Goal: Information Seeking & Learning: Check status

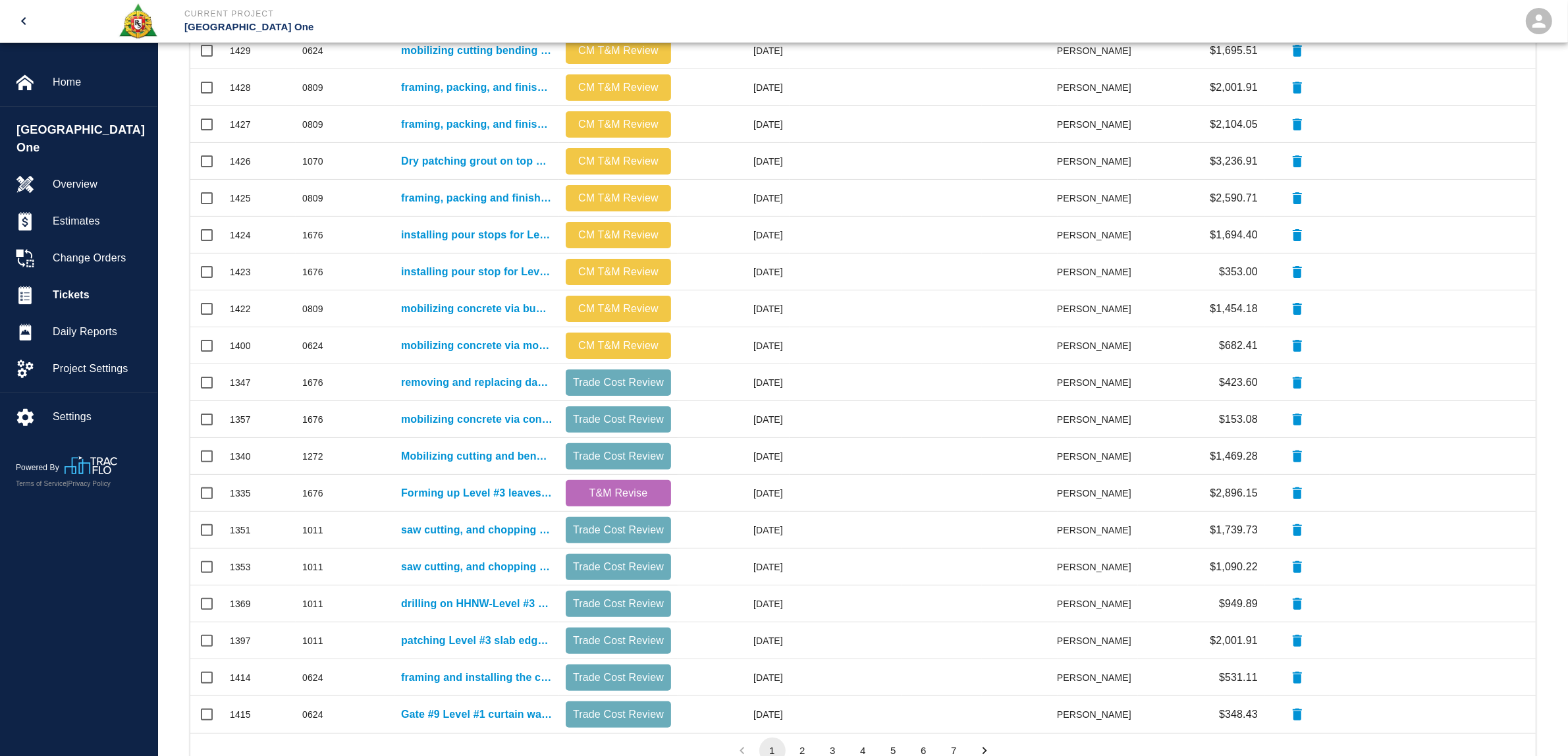
scroll to position [407, 0]
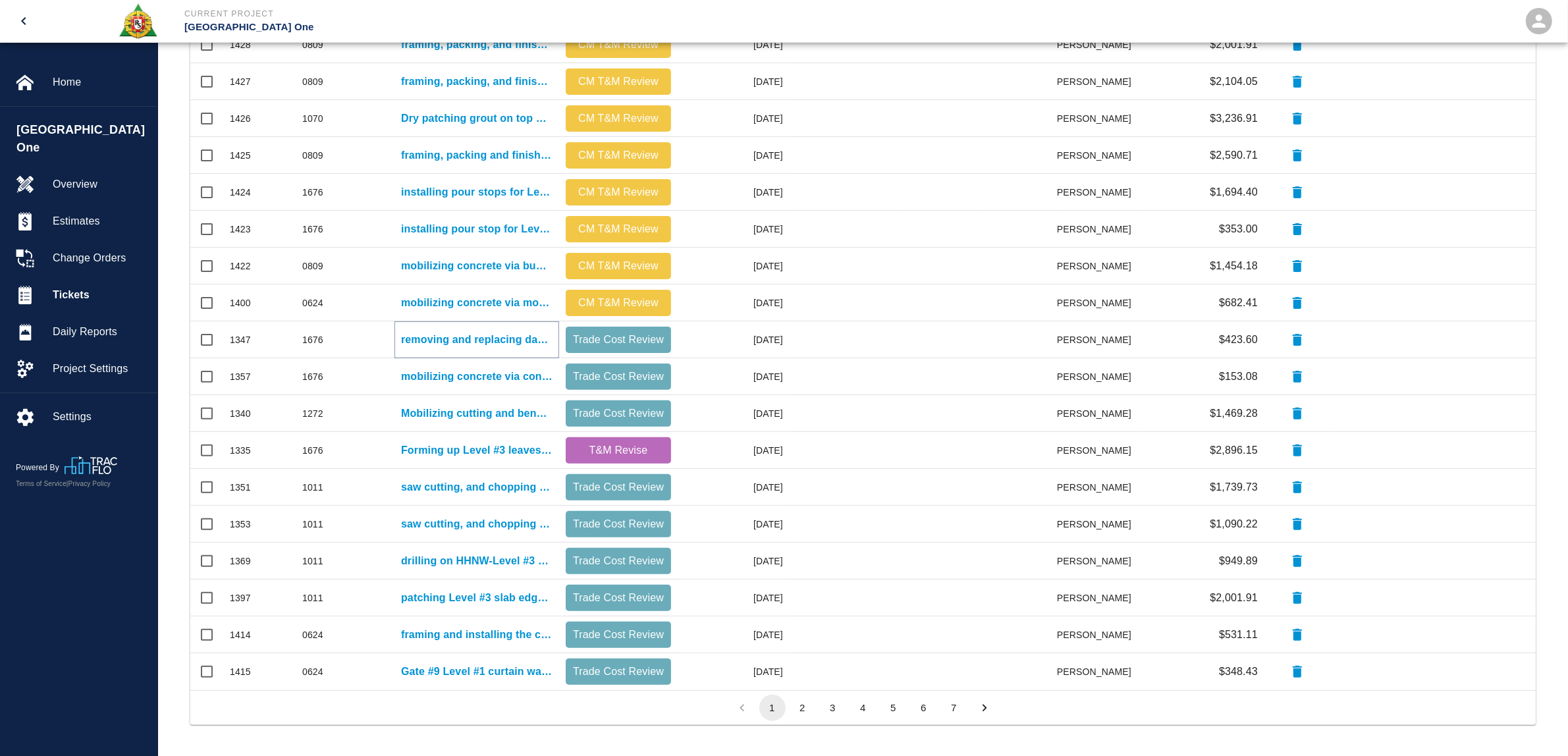
click at [462, 341] on p "removing and replacing damaged Styrofoam East Pier Level #2 Gate #2" at bounding box center [477, 340] width 151 height 16
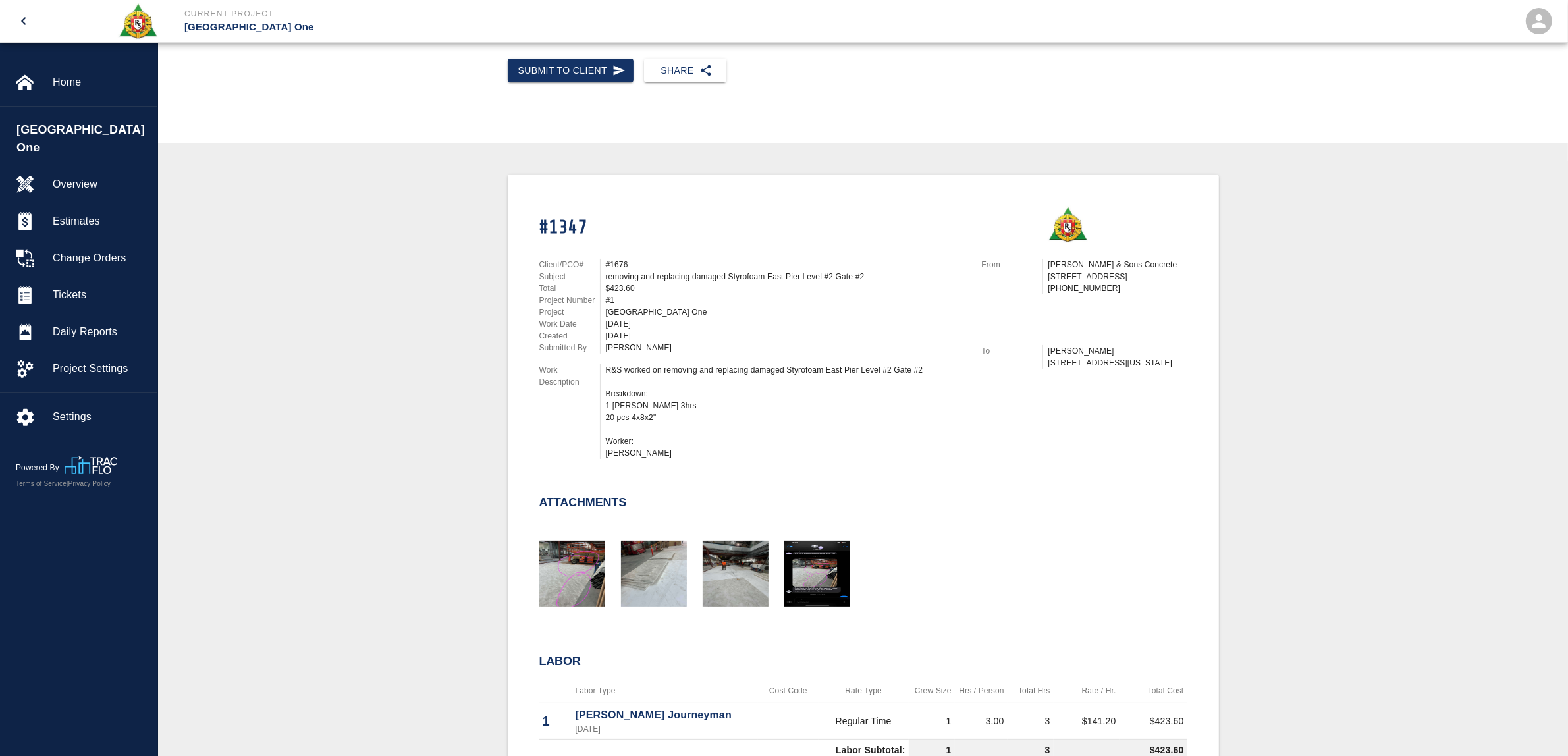
scroll to position [165, 0]
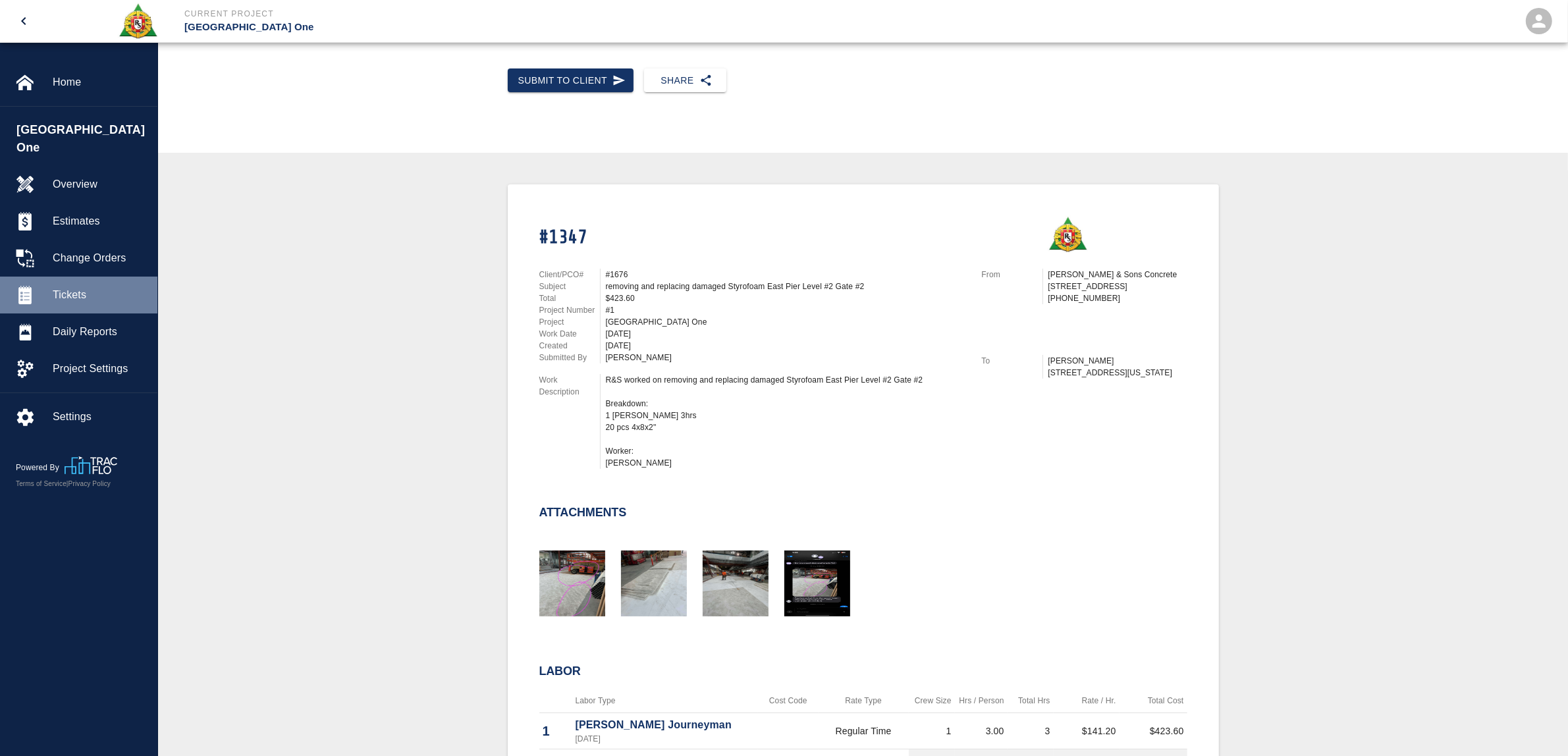
click at [84, 276] on div "Tickets" at bounding box center [79, 295] width 158 height 37
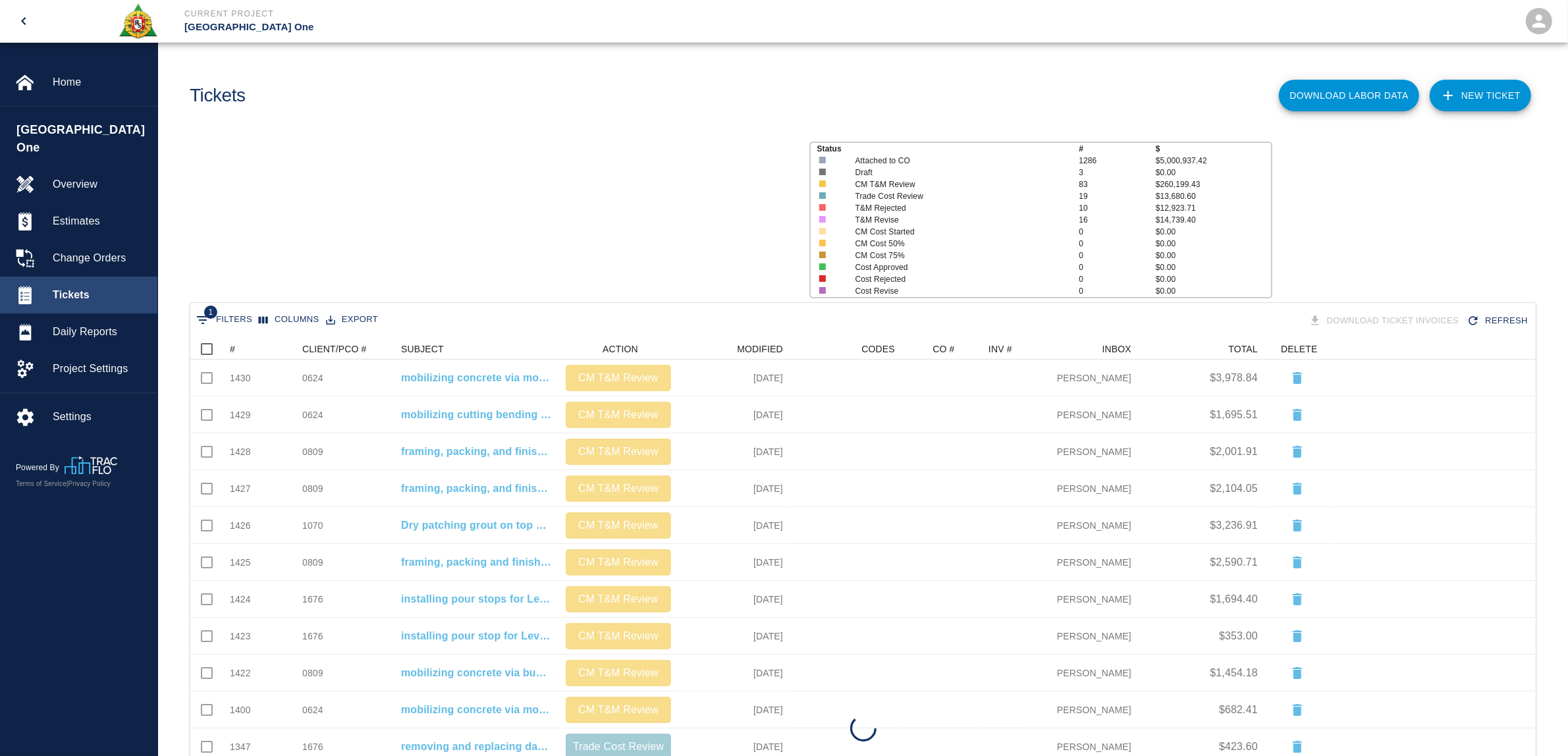
scroll to position [745, 1332]
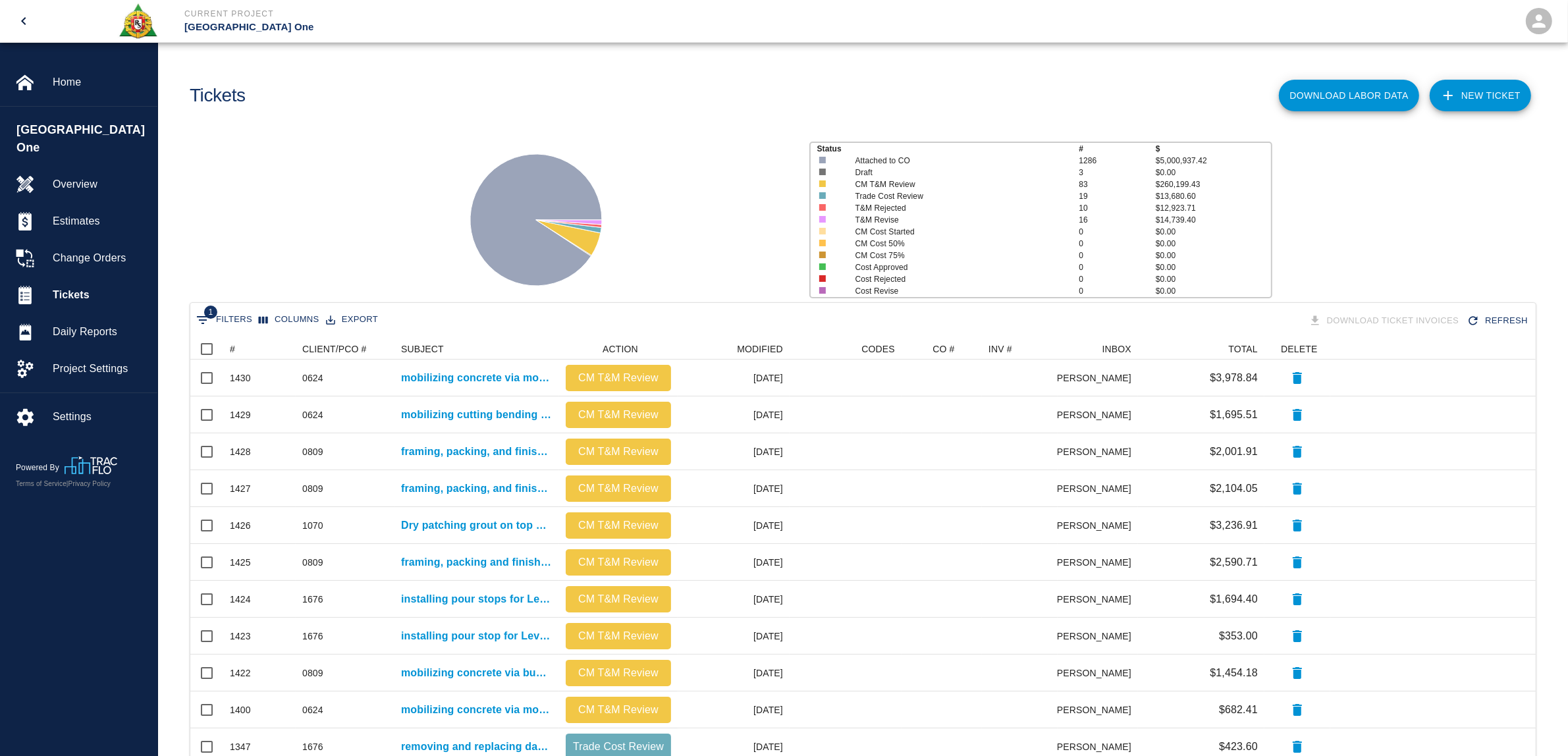
click at [251, 320] on button "1 Filters" at bounding box center [225, 320] width 63 height 21
select select "date_closed"
select select "isEmpty"
click at [245, 415] on button "Add filter" at bounding box center [234, 416] width 82 height 24
select select "date_closed"
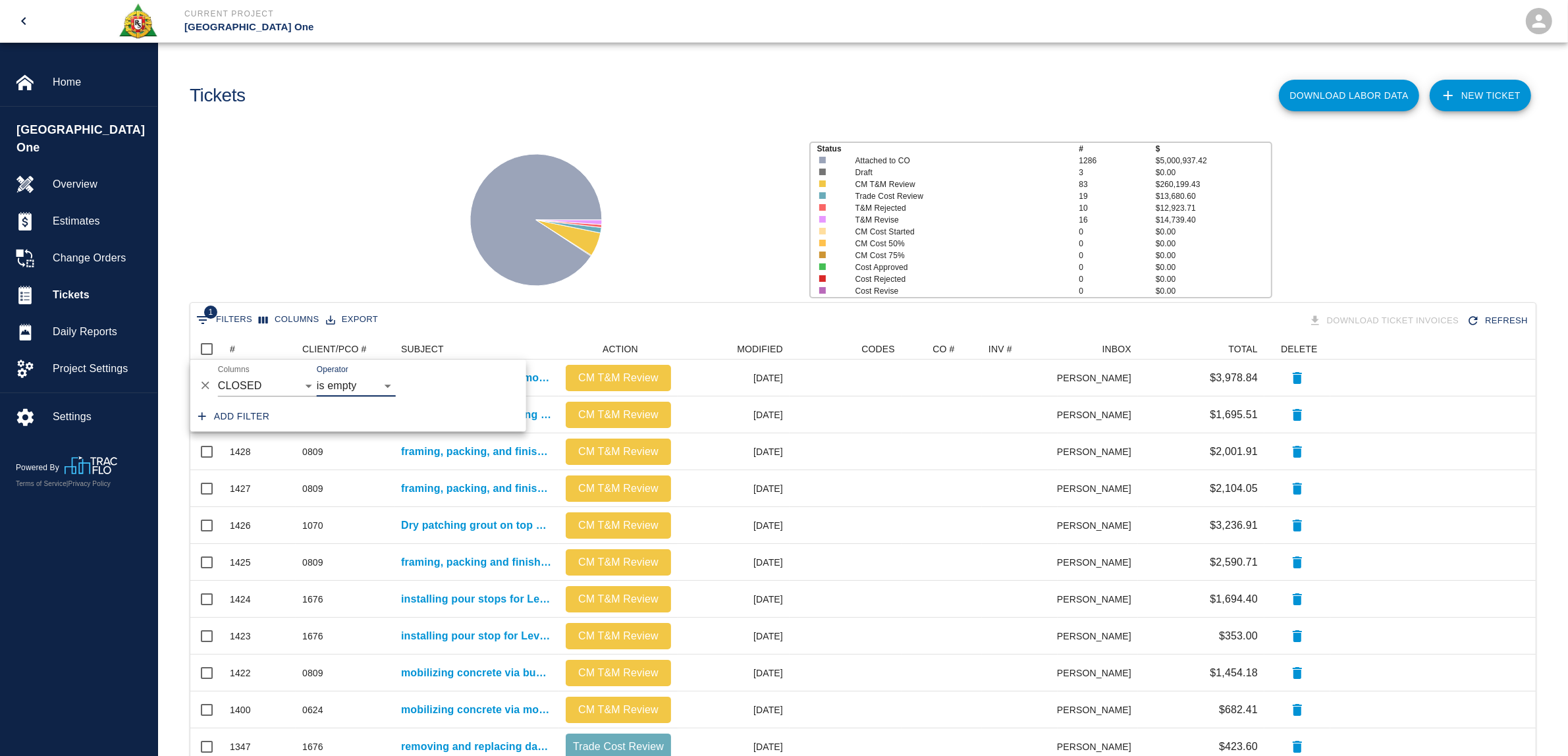
select select "isEmpty"
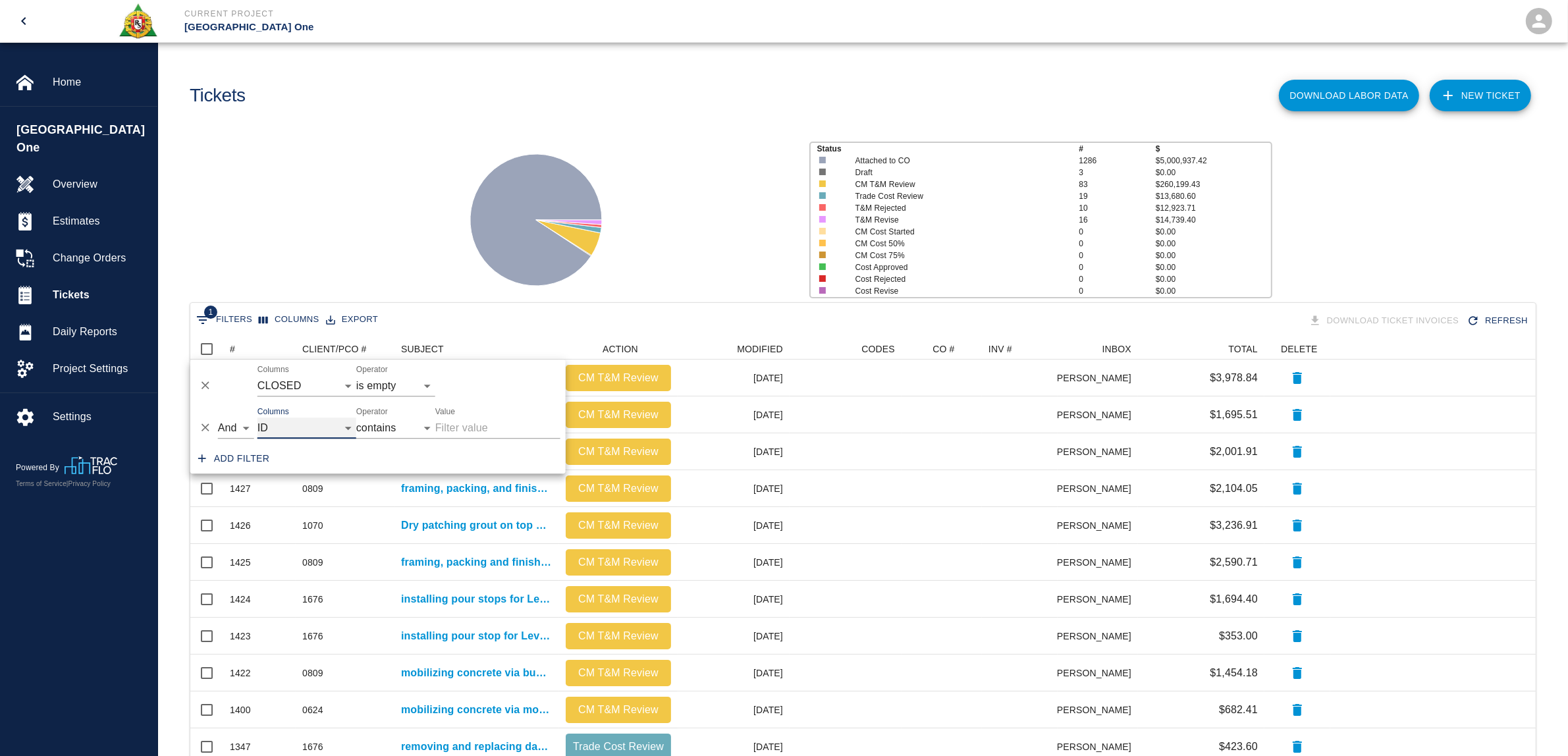
click at [303, 423] on select "ID # CLIENT/PCO # SUBJECT DESCRIPTION ACTION WORK MODIFIED CREATED CODES CO # I…" at bounding box center [306, 428] width 99 height 21
click at [257, 418] on select "ID # CLIENT/PCO # SUBJECT DESCRIPTION ACTION WORK MODIFIED CREATED CODES CO # I…" at bounding box center [306, 428] width 99 height 21
select select "pco_number"
click at [489, 427] on input "Value" at bounding box center [498, 428] width 125 height 21
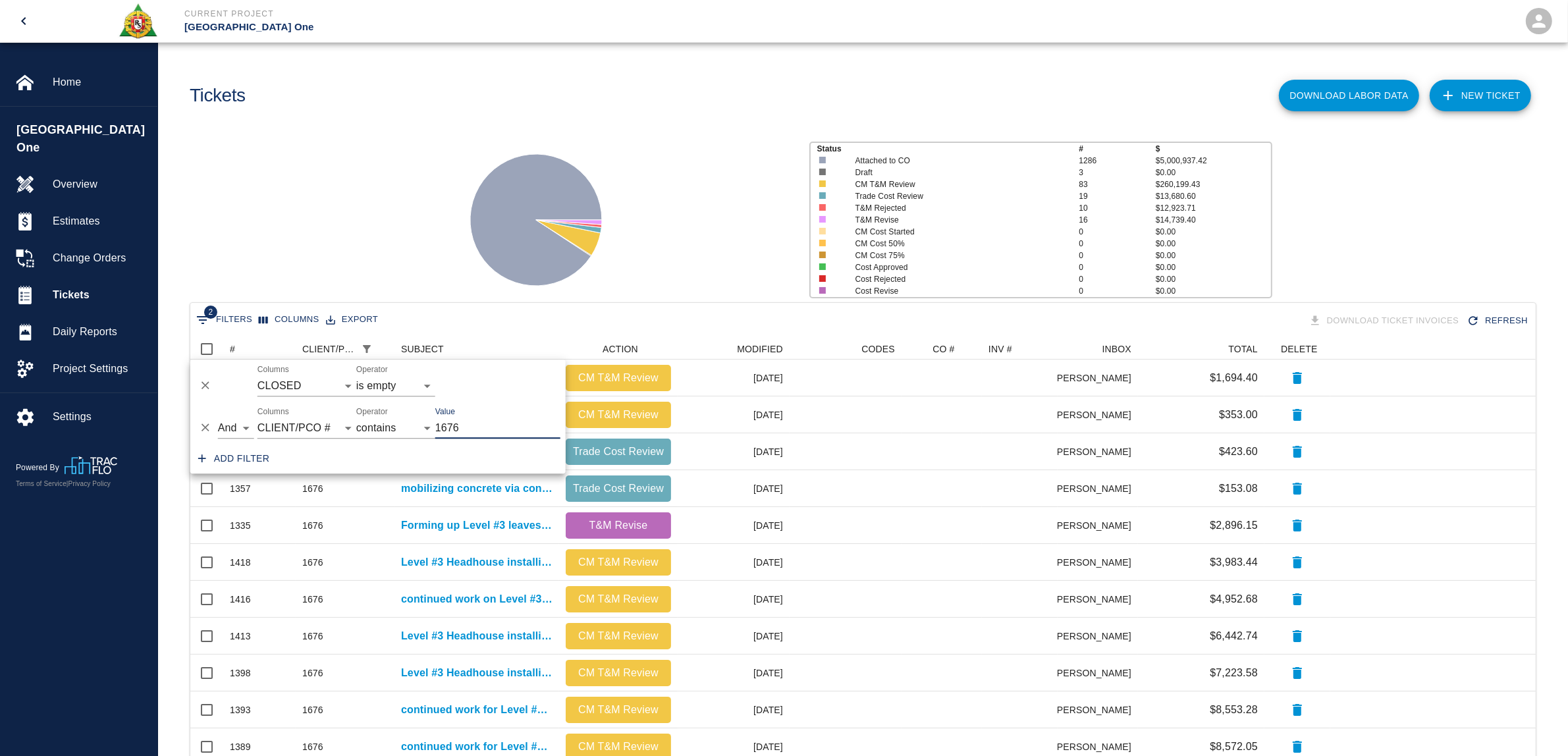
scroll to position [14, 13]
type input "1676"
click at [452, 239] on div at bounding box center [621, 215] width 355 height 176
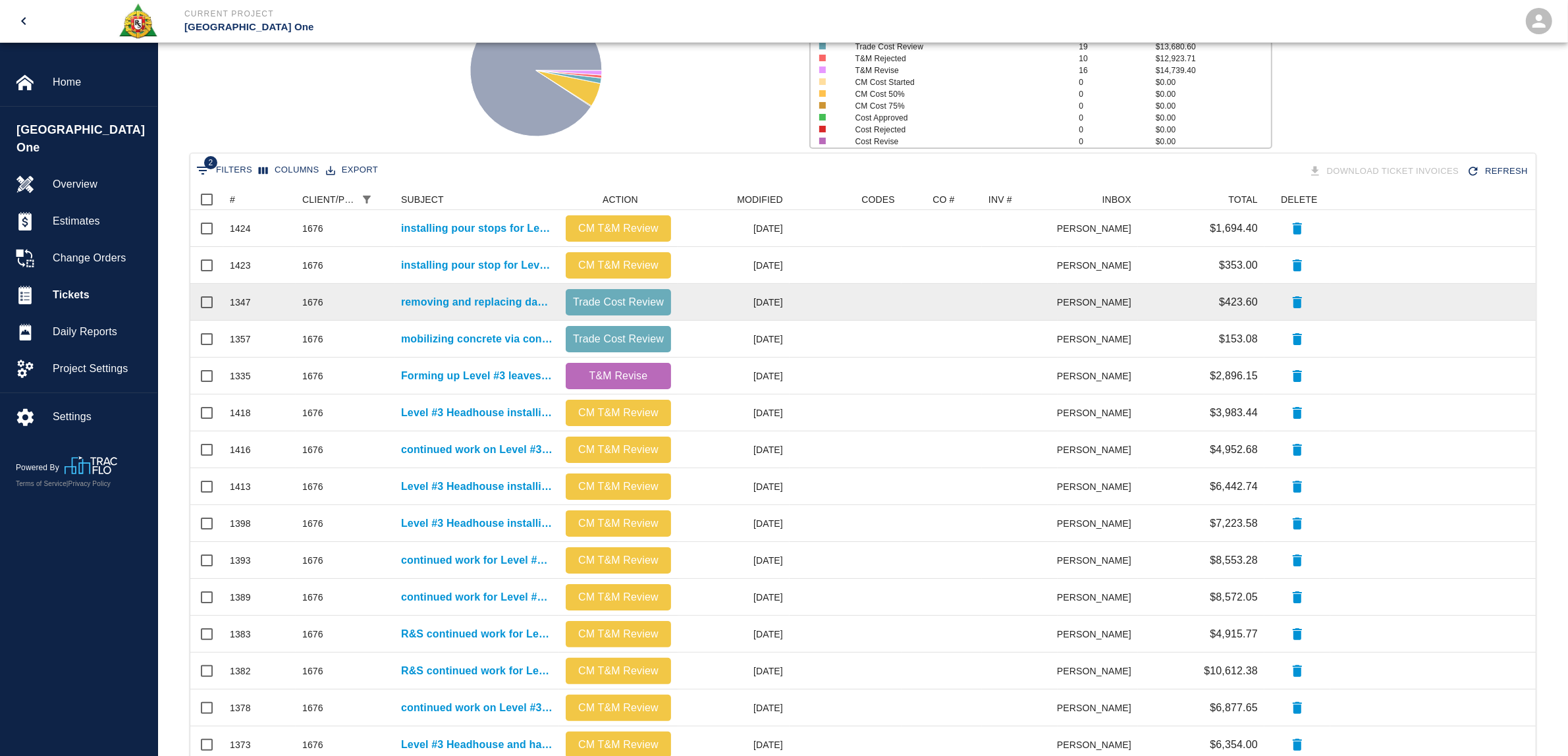
scroll to position [0, 0]
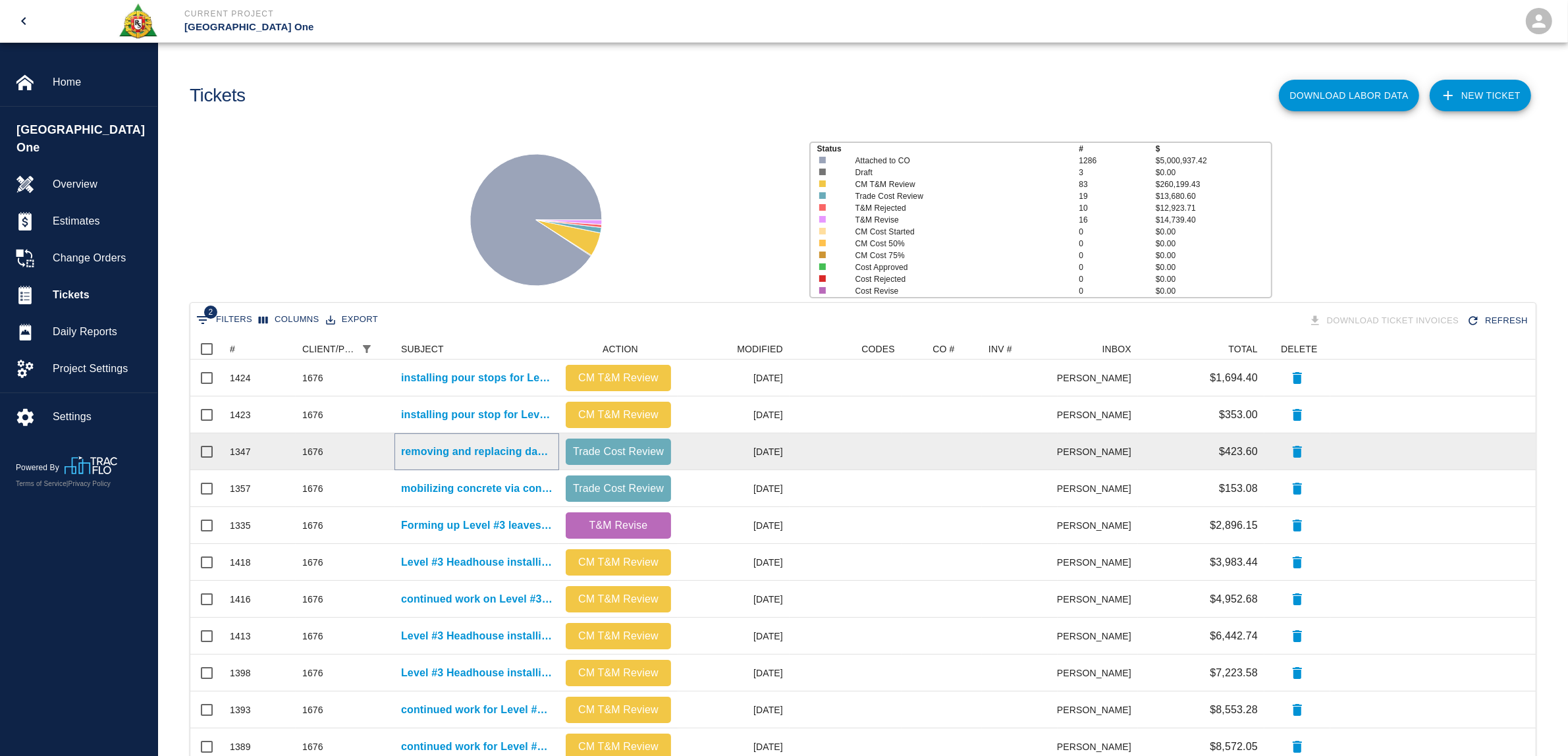
click at [501, 444] on p "removing and replacing damaged Styrofoam East Pier Level #2 Gate #2" at bounding box center [477, 452] width 151 height 16
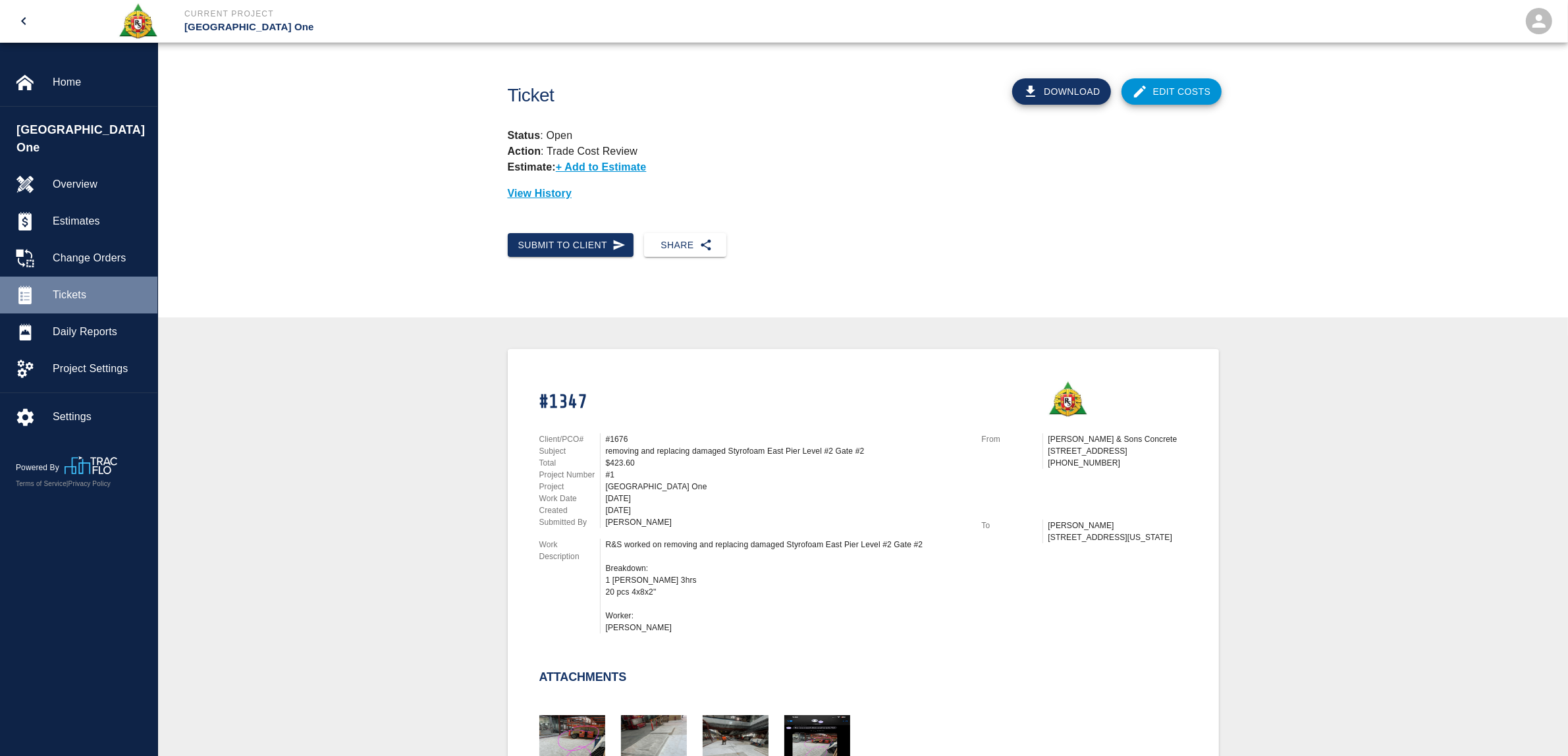
click at [81, 287] on span "Tickets" at bounding box center [99, 295] width 94 height 16
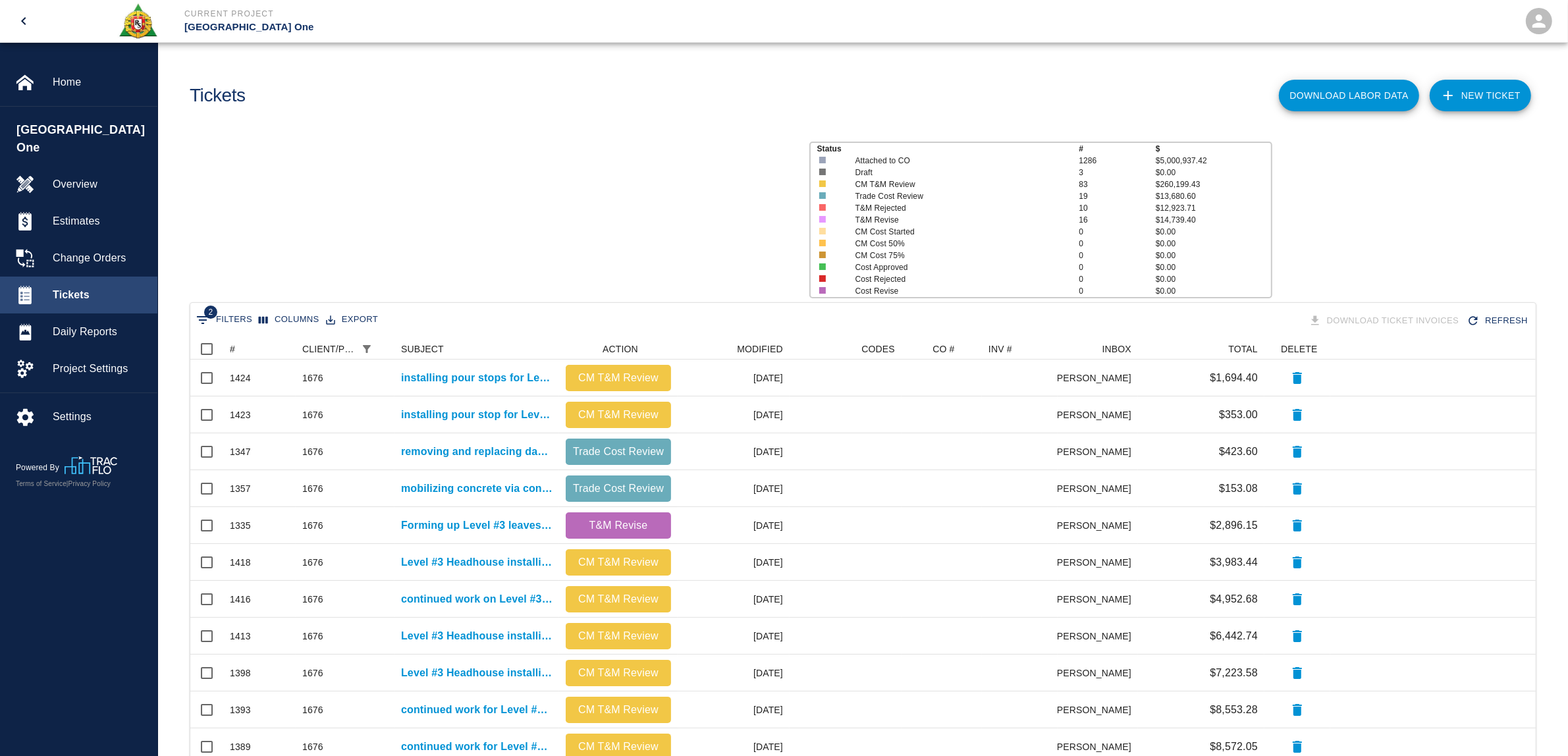
scroll to position [709, 1332]
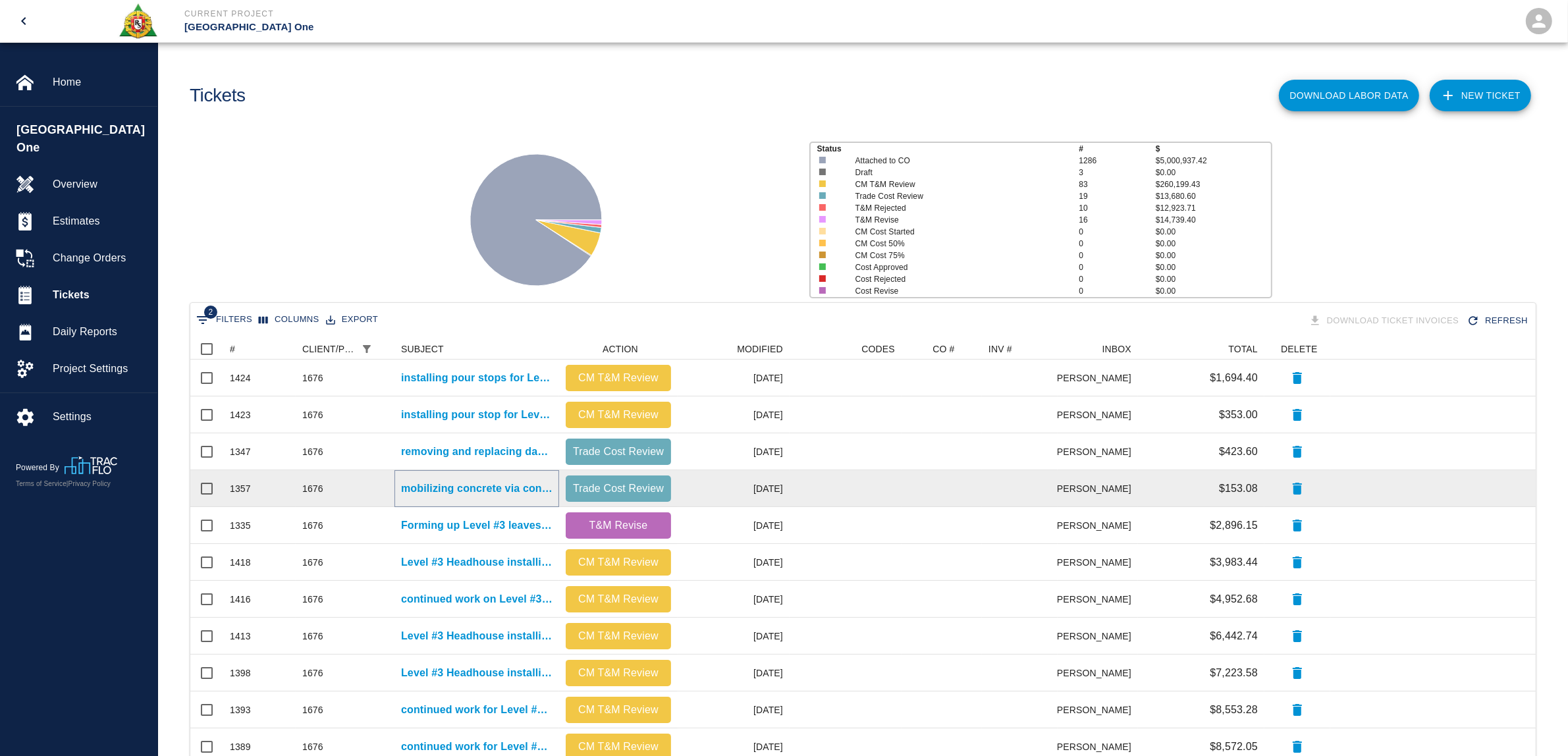
click at [482, 484] on p "mobilizing concrete via concrete buggy, shoveling, smoothing, and finishing con…" at bounding box center [477, 489] width 151 height 16
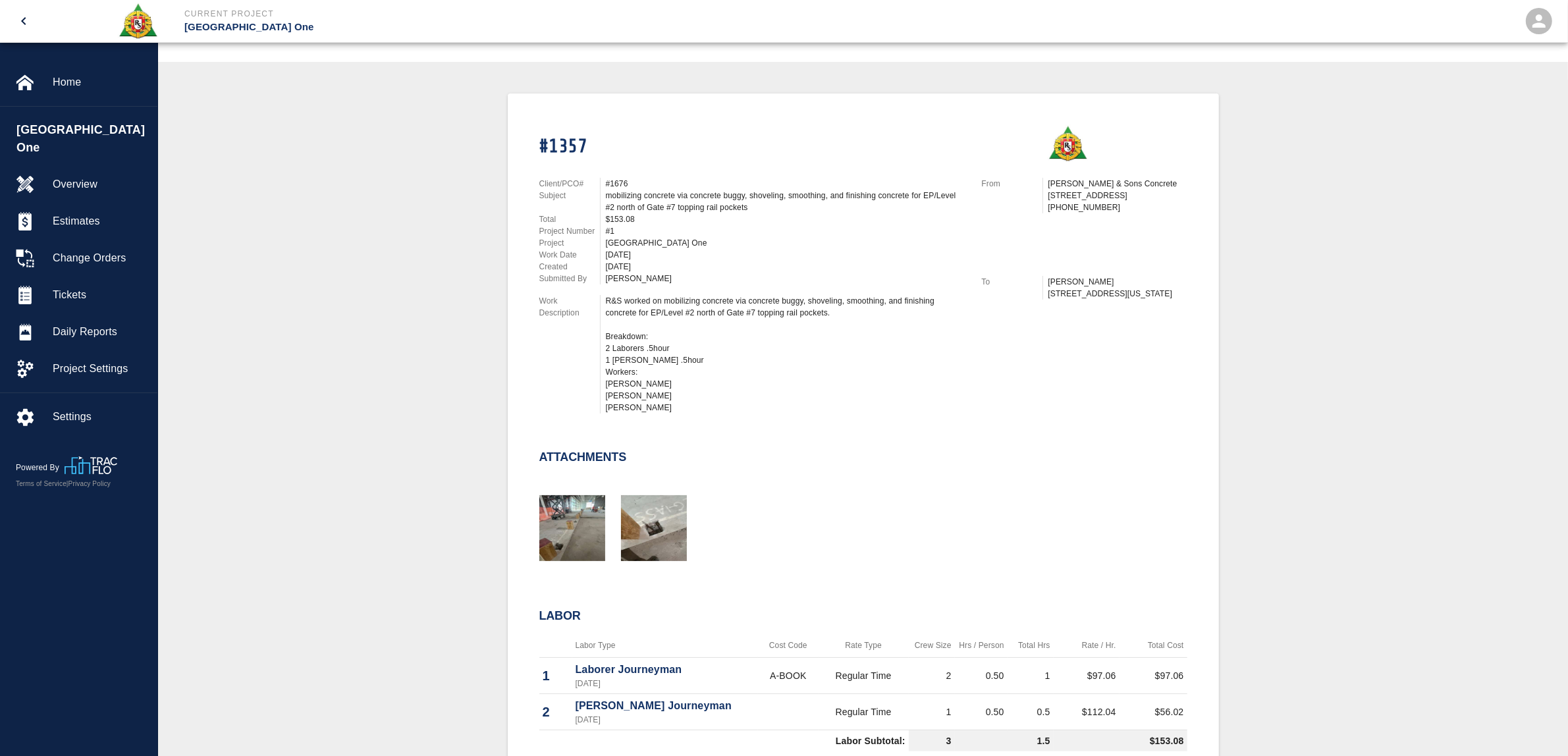
scroll to position [247, 0]
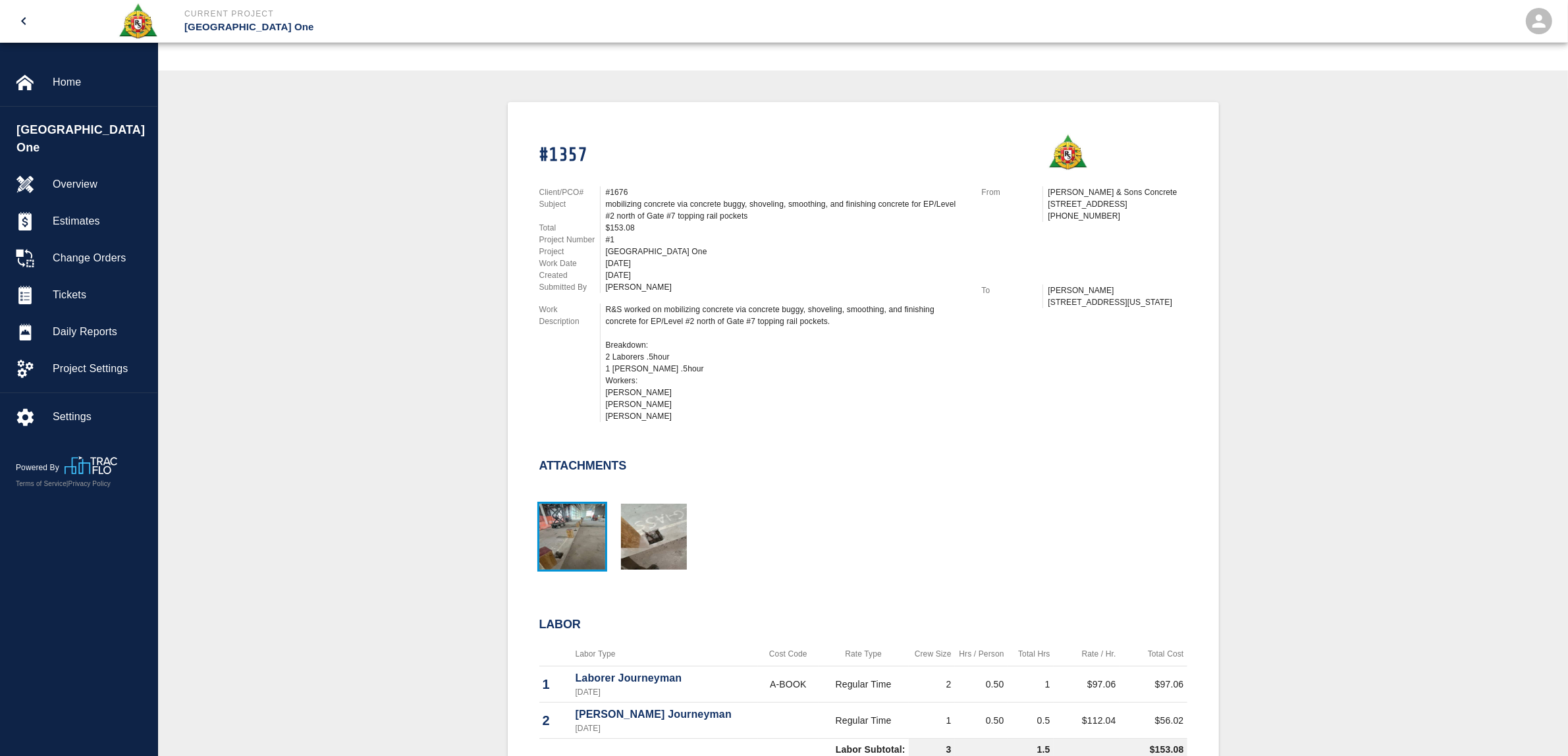
click at [561, 512] on img "button" at bounding box center [572, 536] width 66 height 66
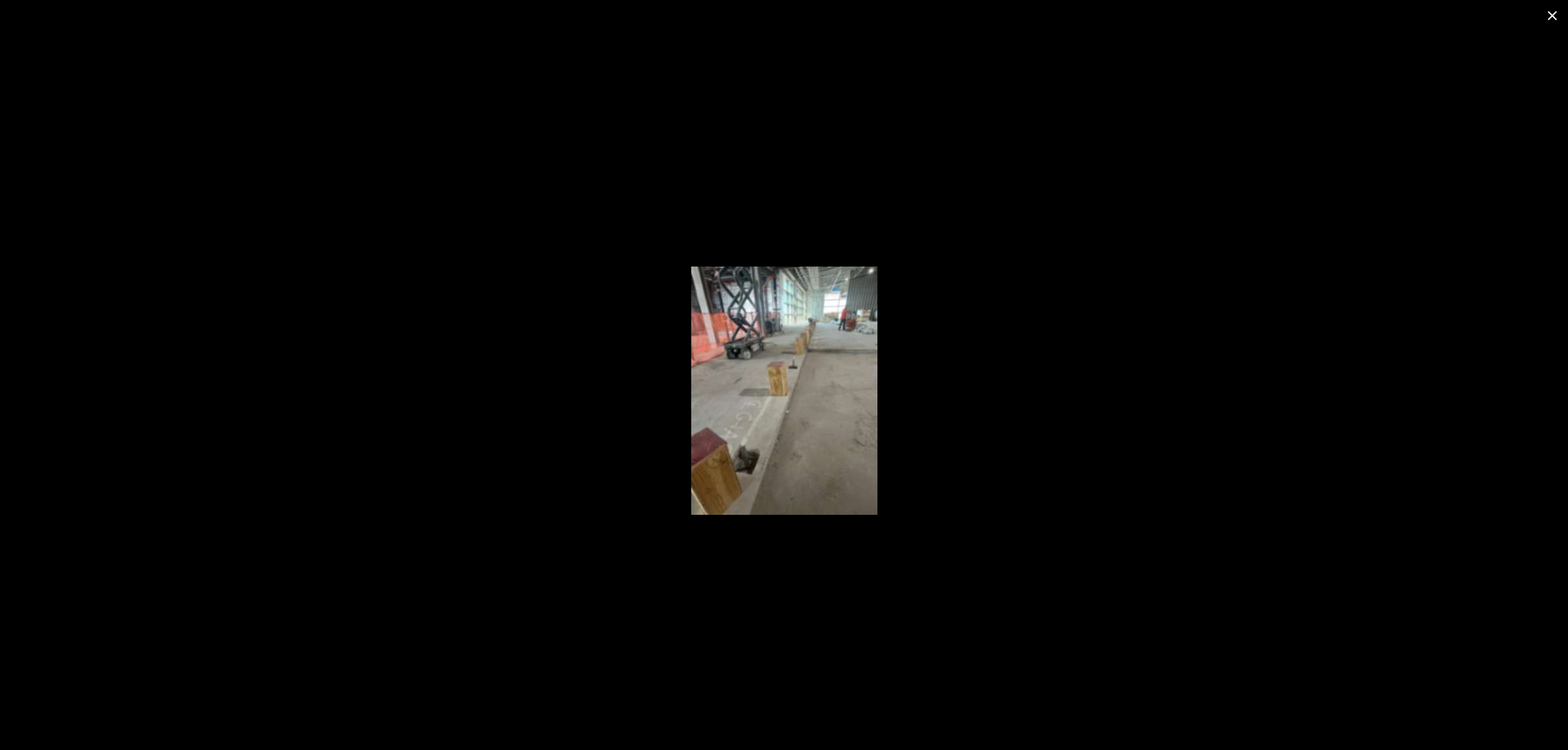
click at [475, 461] on div at bounding box center [784, 391] width 1568 height 719
click at [1555, 7] on button "close" at bounding box center [1552, 16] width 31 height 31
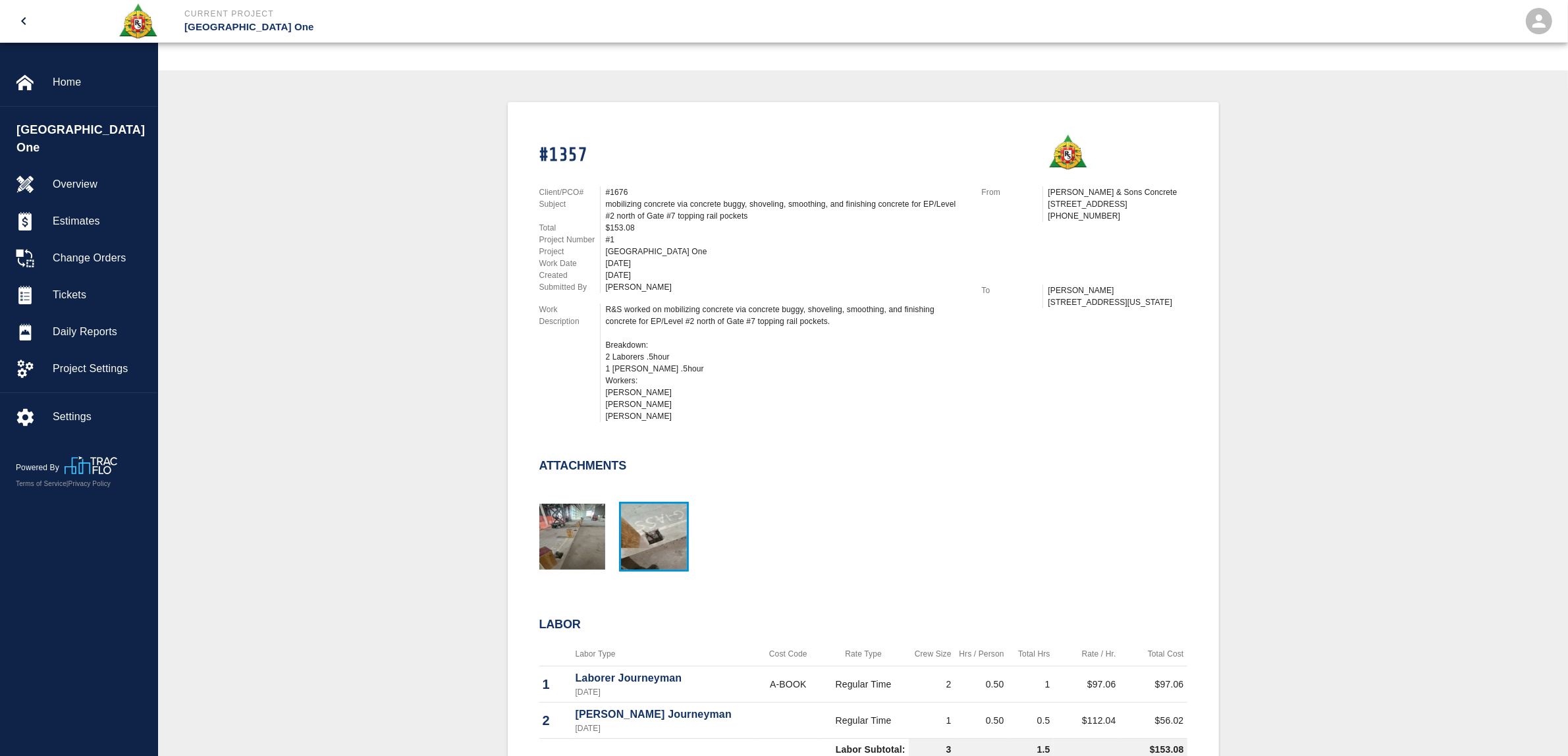
click at [651, 508] on img "button" at bounding box center [654, 536] width 66 height 66
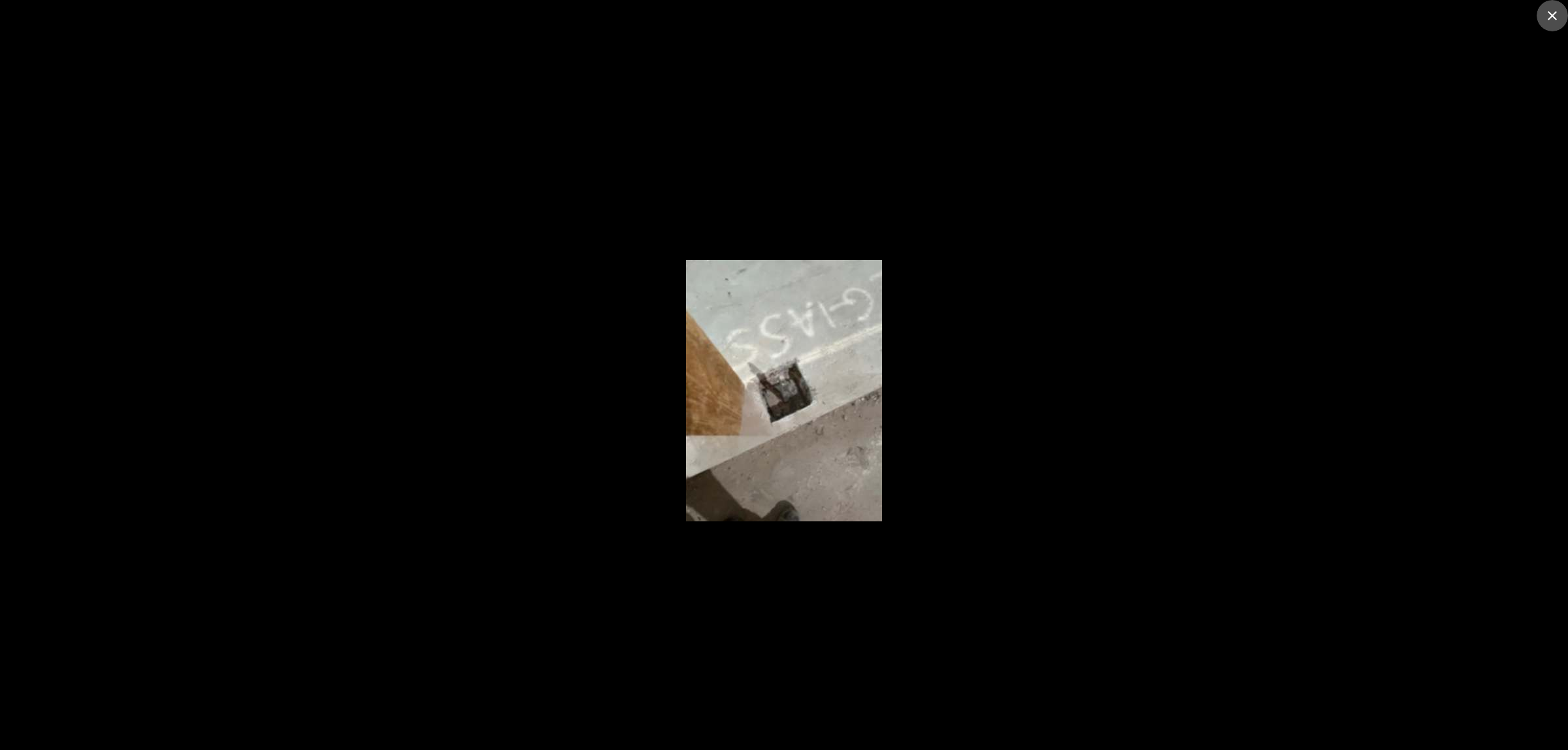
click at [1550, 23] on icon "close" at bounding box center [1552, 16] width 16 height 16
